Goal: Task Accomplishment & Management: Manage account settings

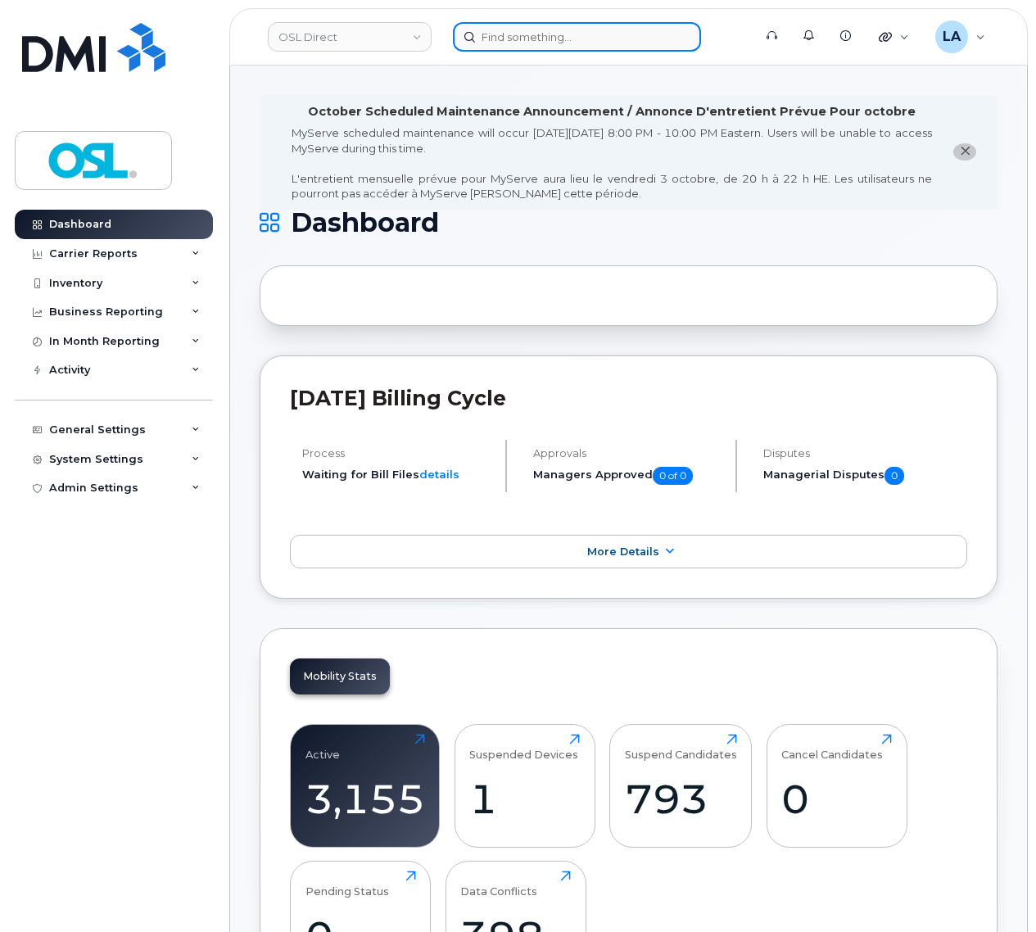
click at [553, 39] on input at bounding box center [577, 36] width 248 height 29
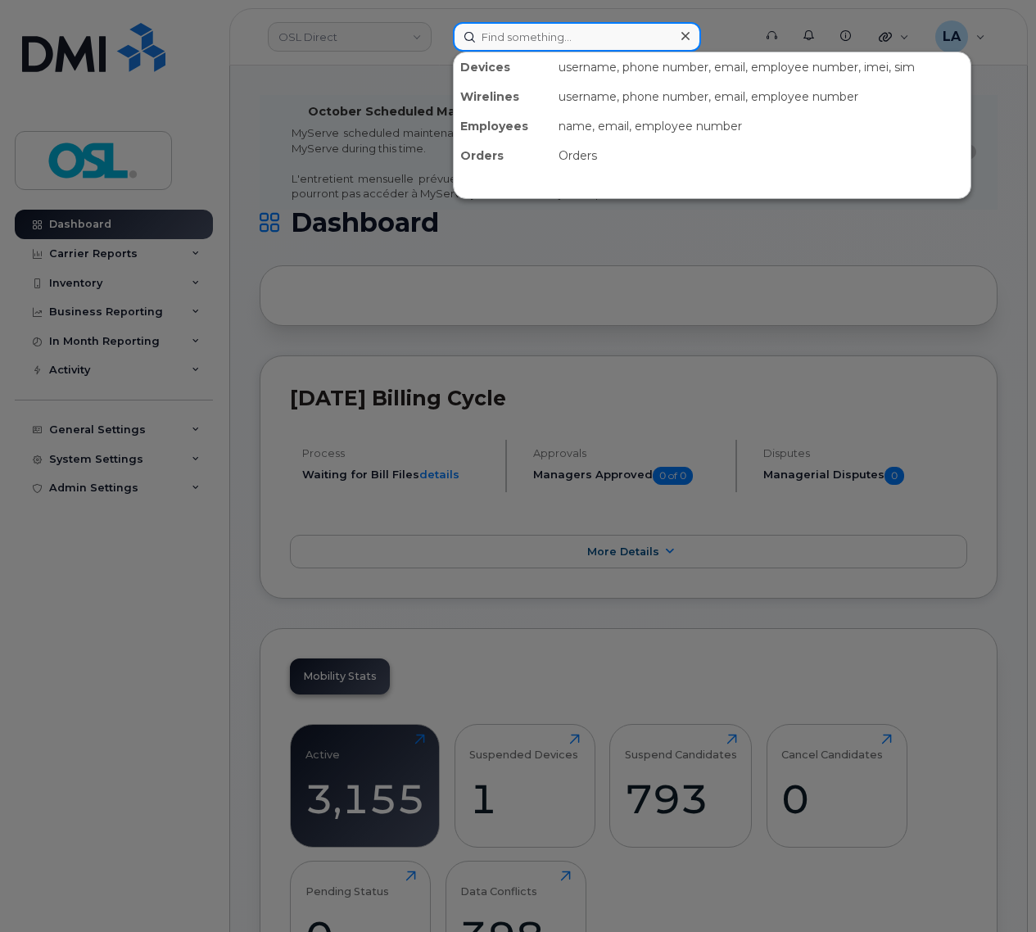
paste input "REKA000146200"
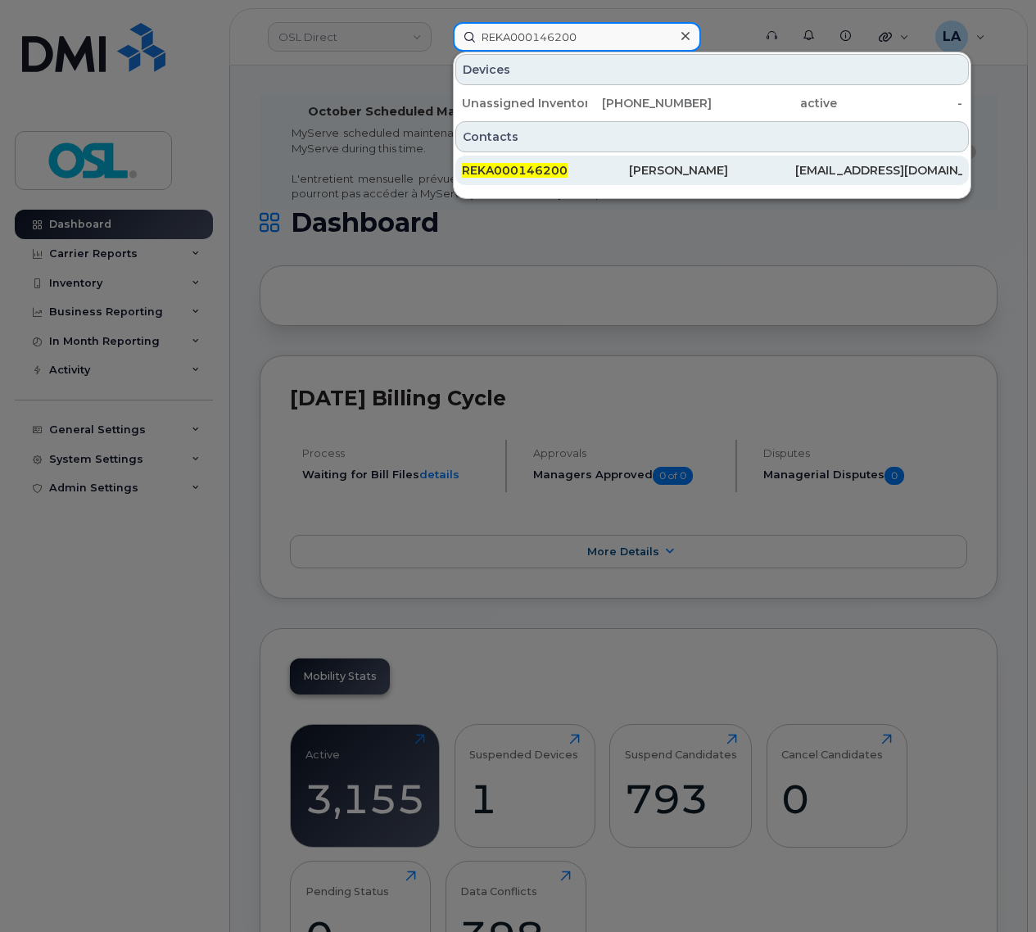
type input "REKA000146200"
click at [543, 170] on span "REKA000146200" at bounding box center [515, 170] width 106 height 15
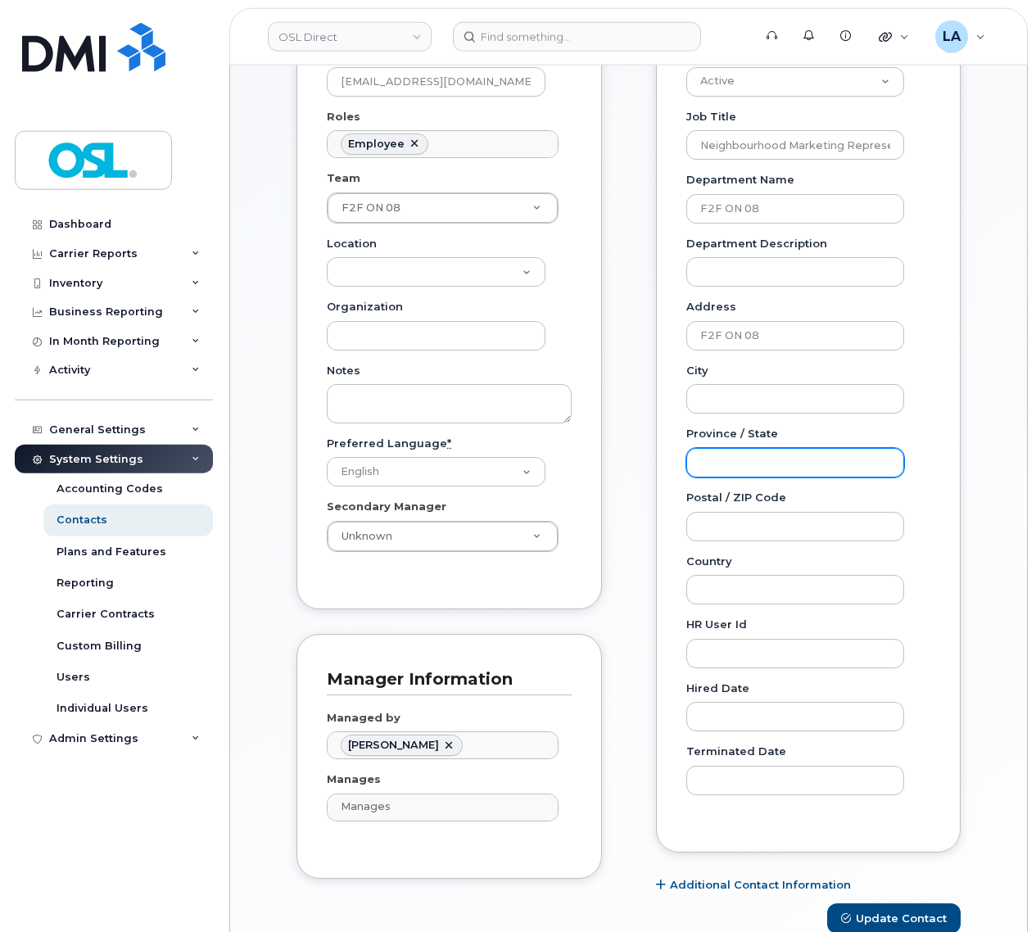
scroll to position [344, 0]
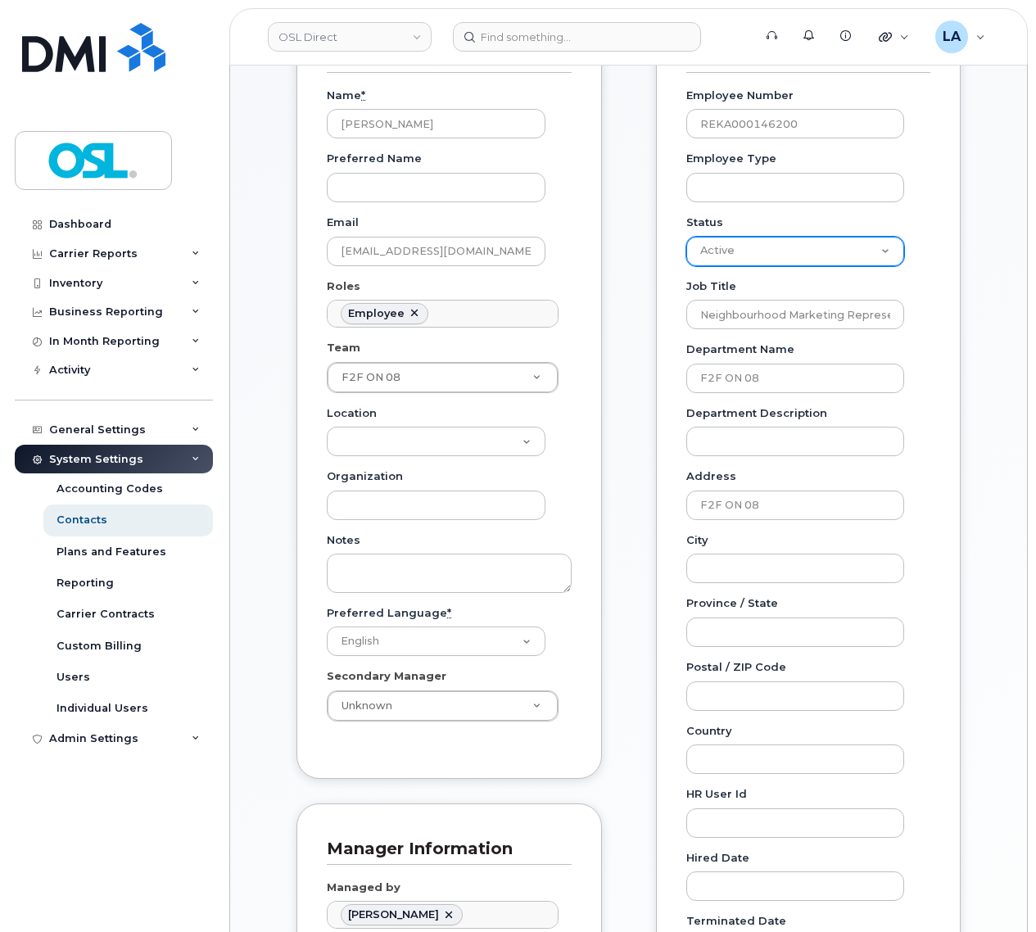
select select "inactive"
click option "Inactive" at bounding box center [0, 0] width 0 height 0
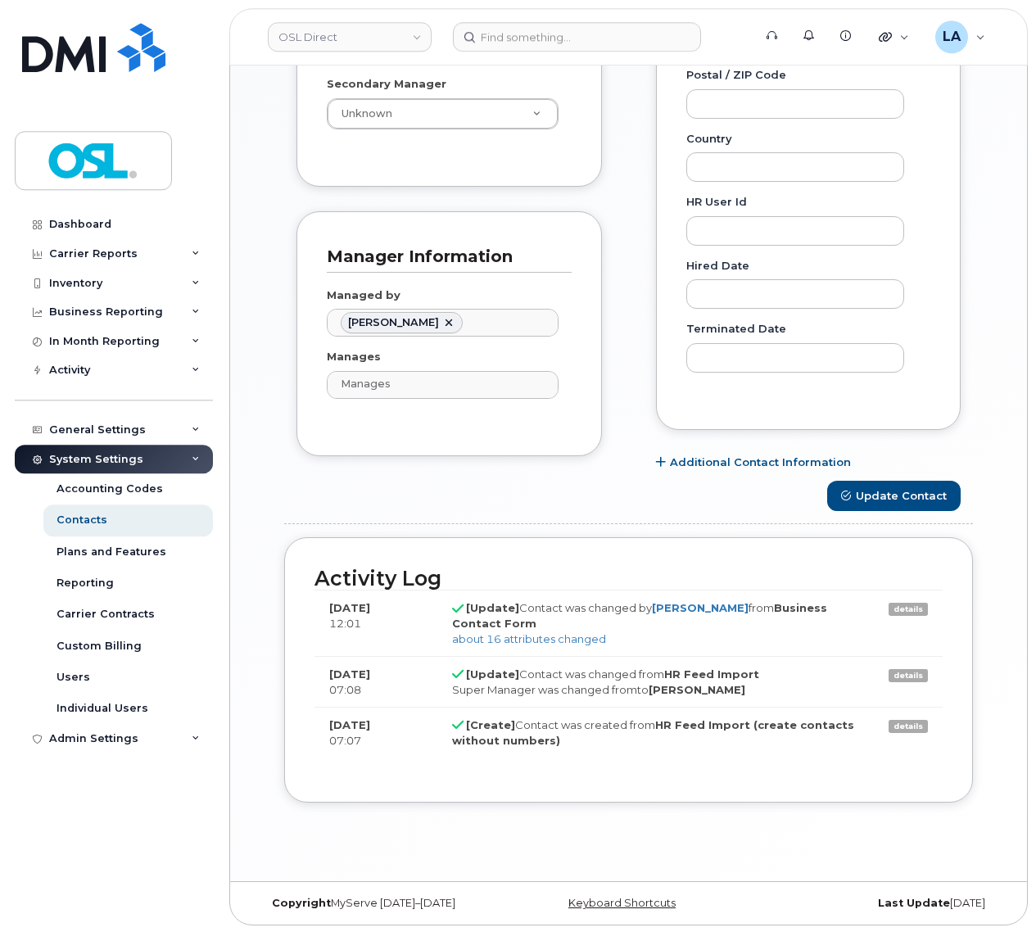
scroll to position [944, 0]
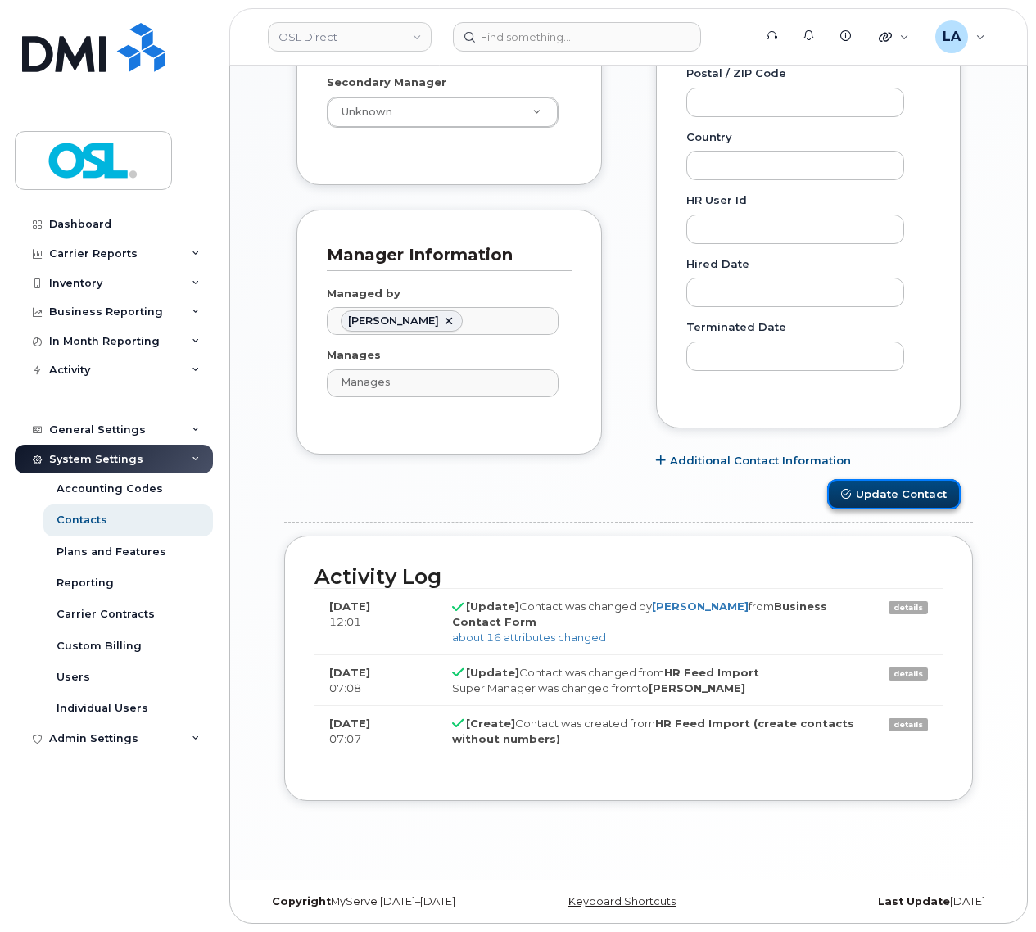
click at [888, 499] on button "Update Contact" at bounding box center [893, 494] width 133 height 30
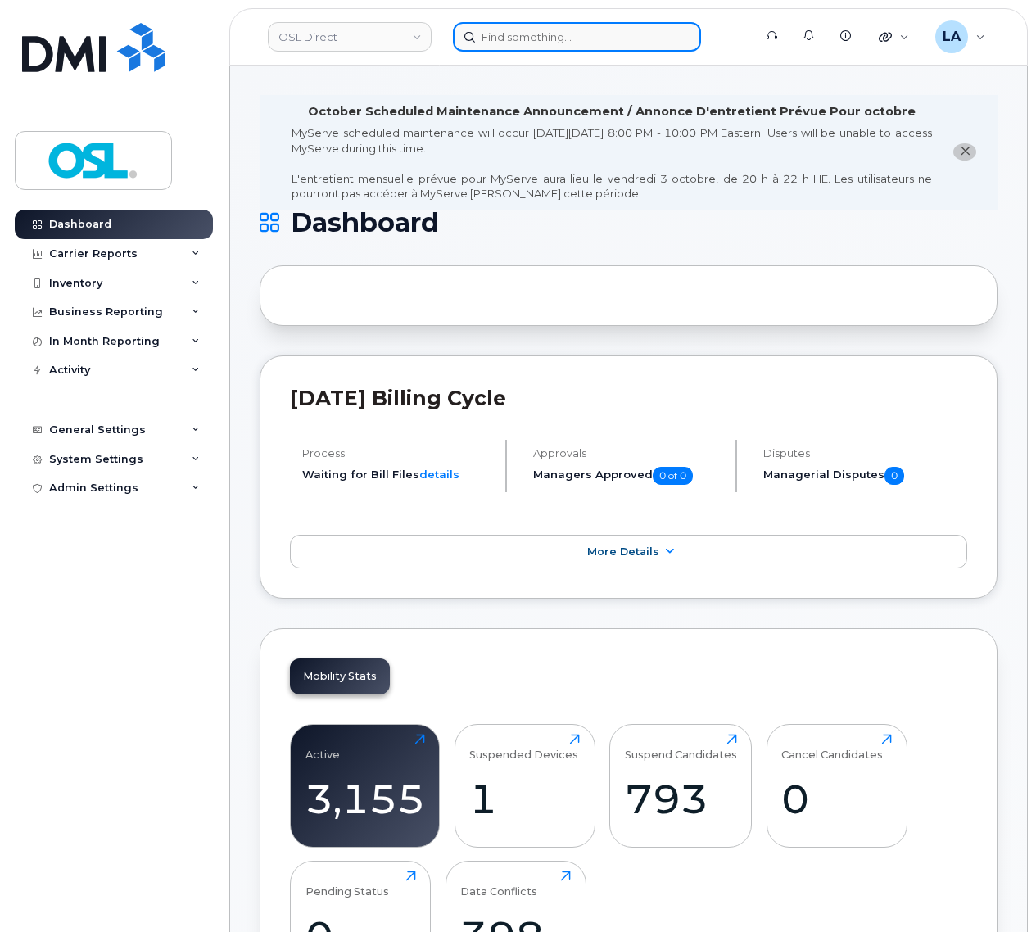
click at [590, 32] on input at bounding box center [577, 36] width 248 height 29
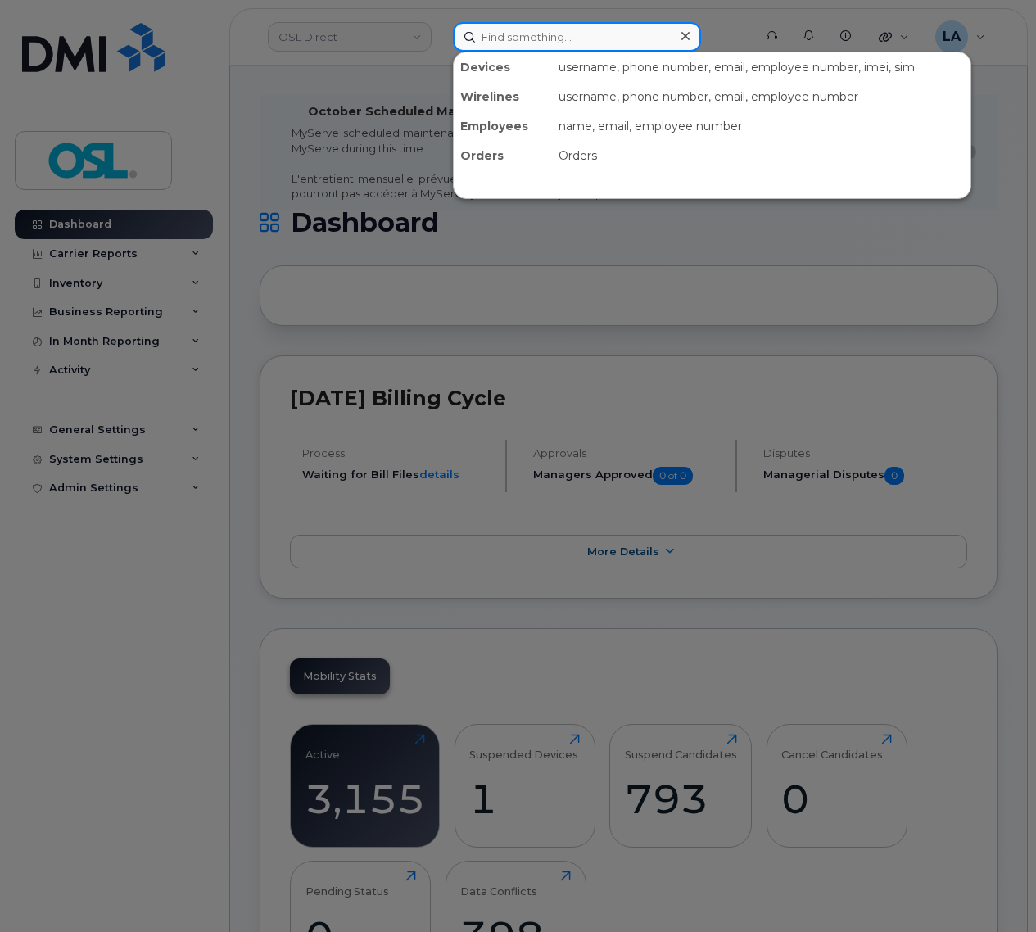
paste input "REKA000146200"
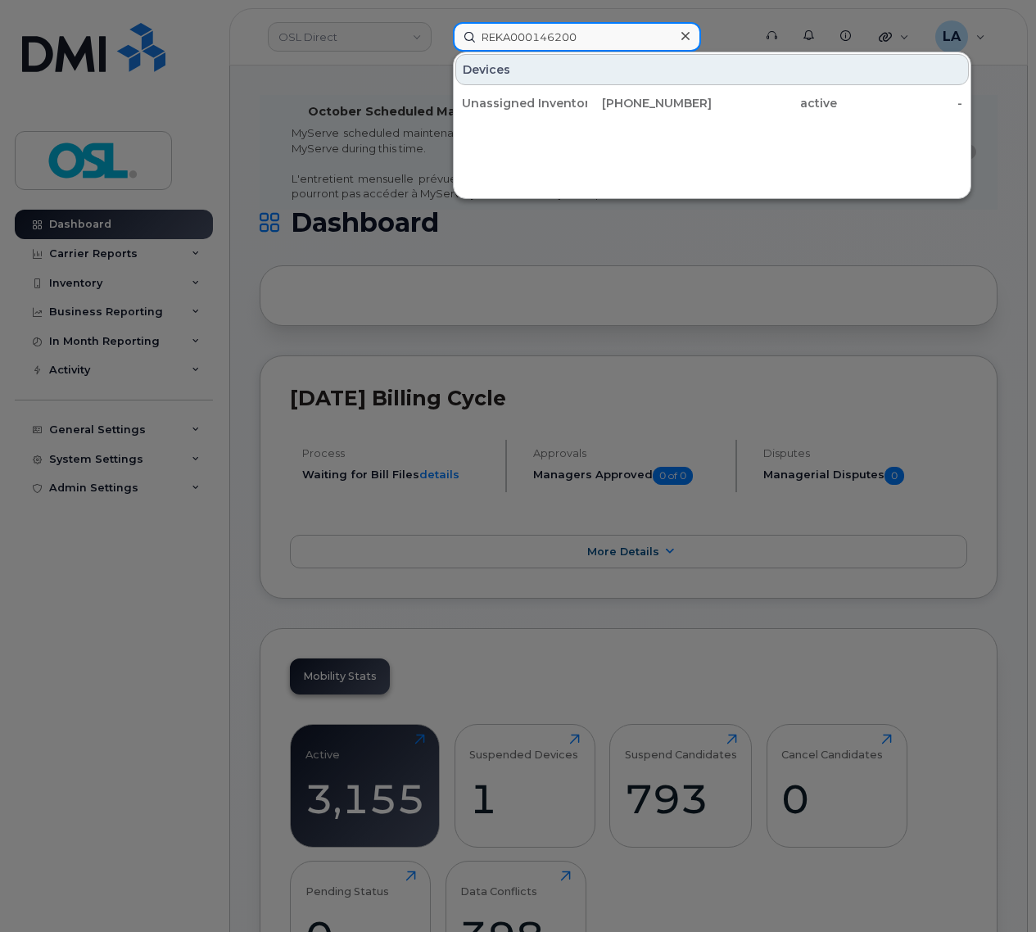
type input "REKA000146200"
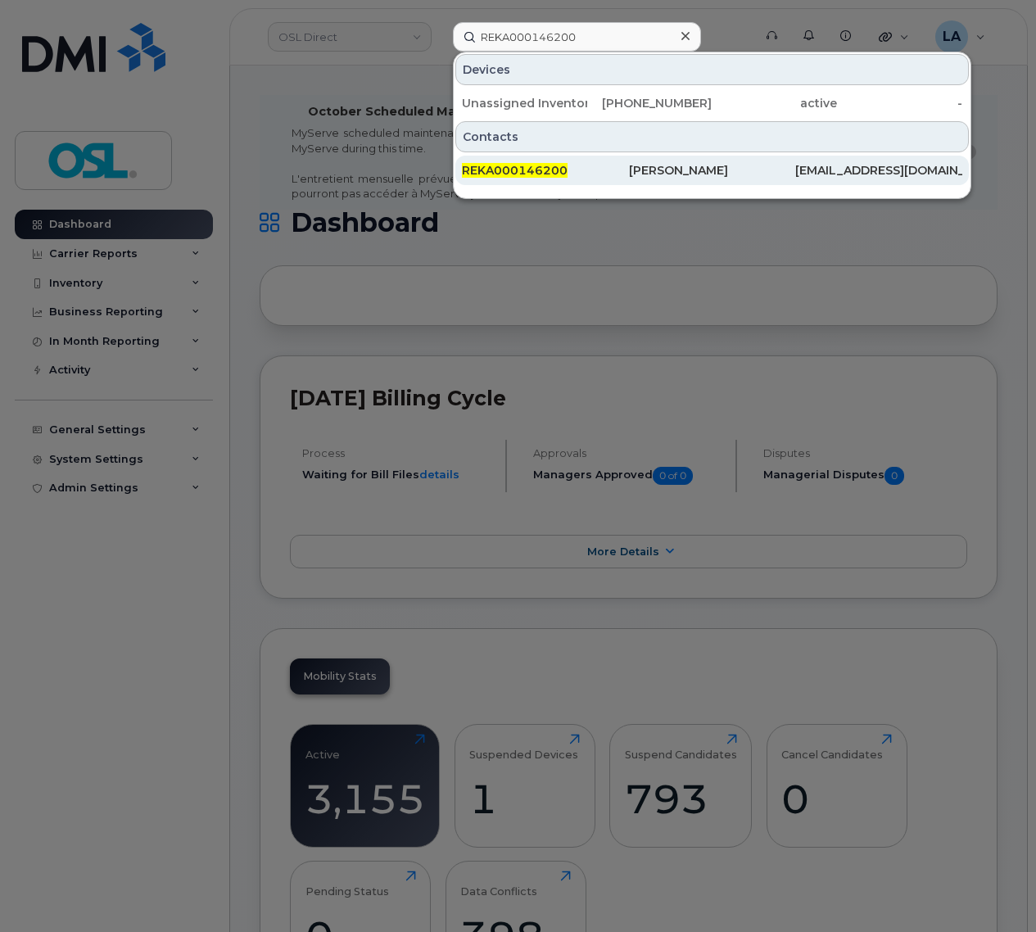
click at [523, 162] on div "REKA000146200" at bounding box center [545, 170] width 167 height 29
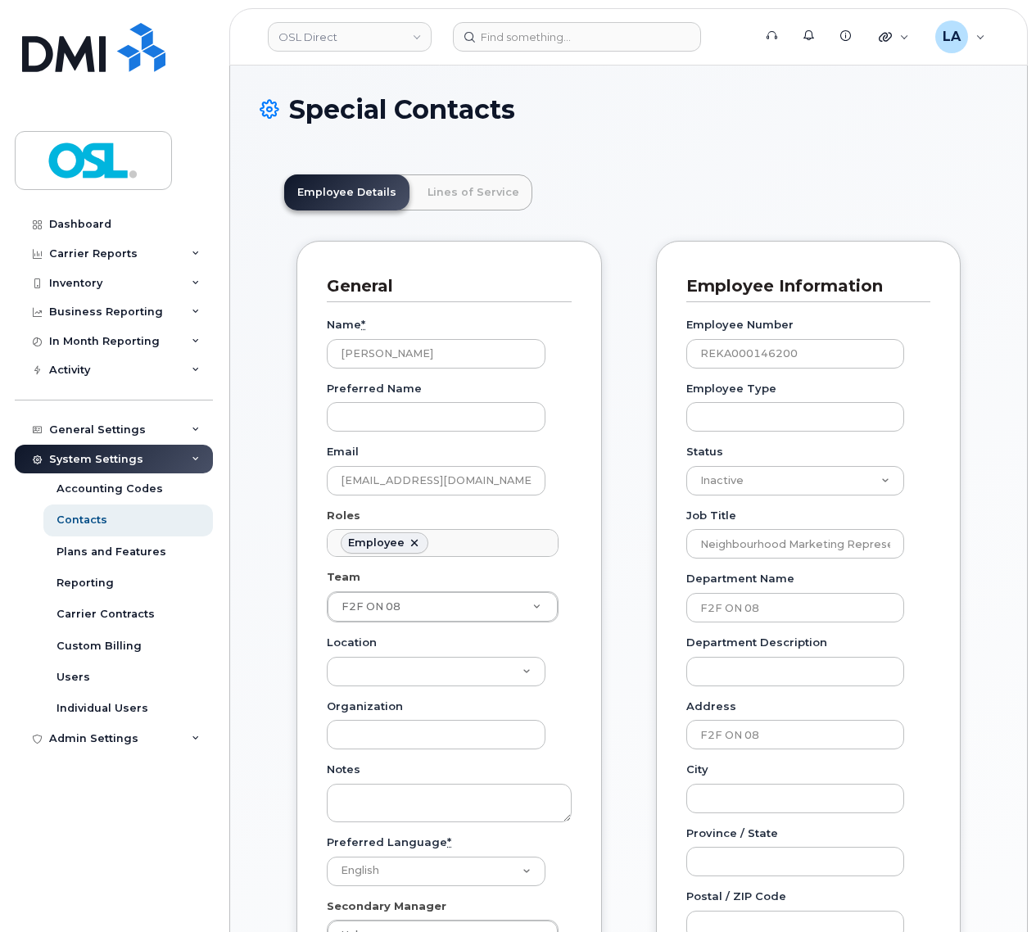
scroll to position [57, 0]
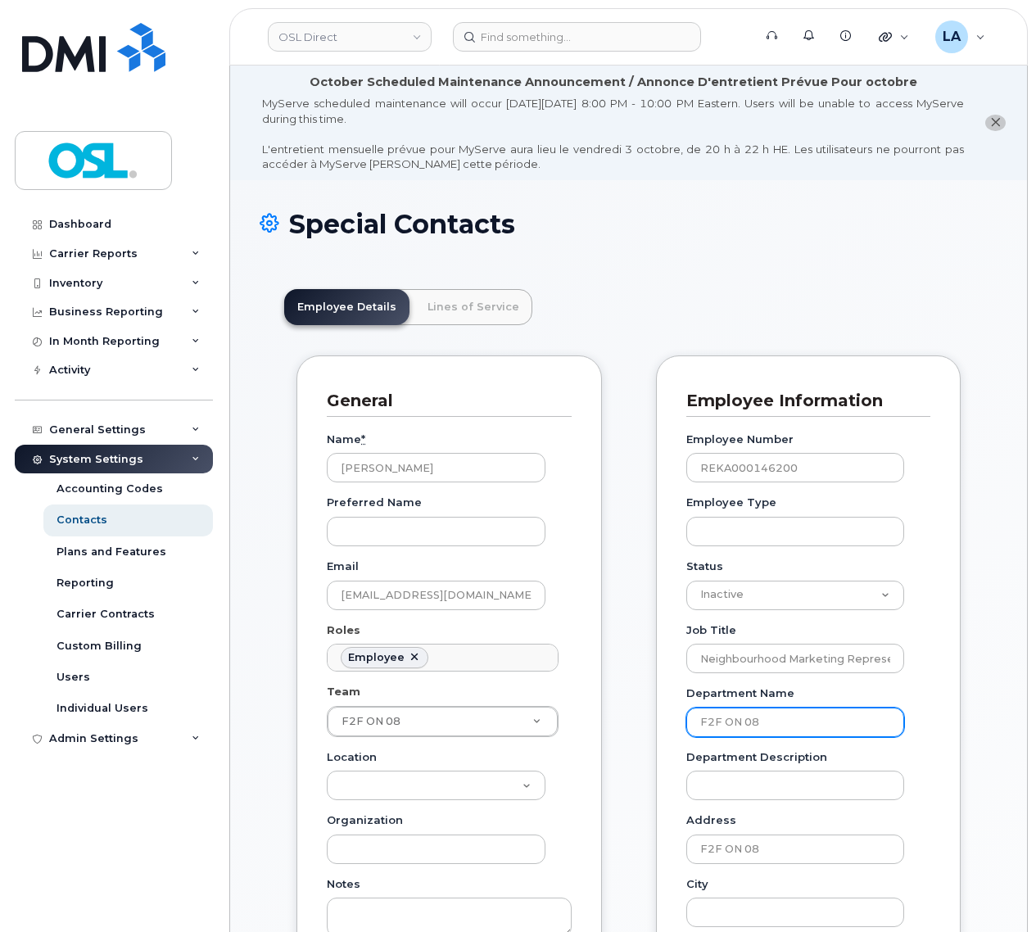
drag, startPoint x: 786, startPoint y: 735, endPoint x: 658, endPoint y: 716, distance: 129.2
click at [686, 716] on input "F2F ON 08" at bounding box center [795, 721] width 219 height 29
